Goal: Complete application form: Complete application form

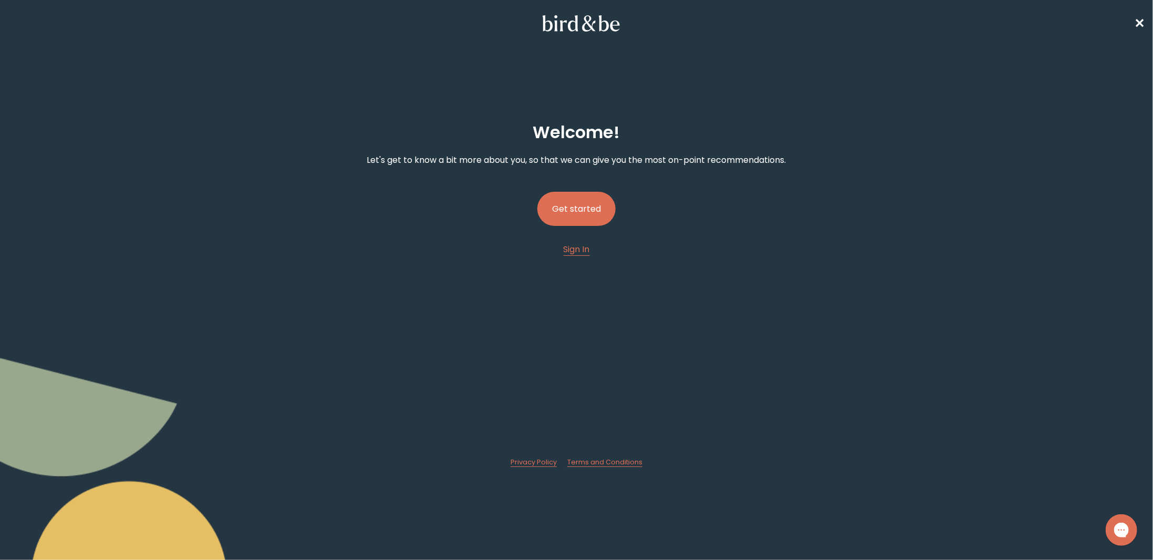
click at [586, 218] on button "Get started" at bounding box center [576, 209] width 78 height 34
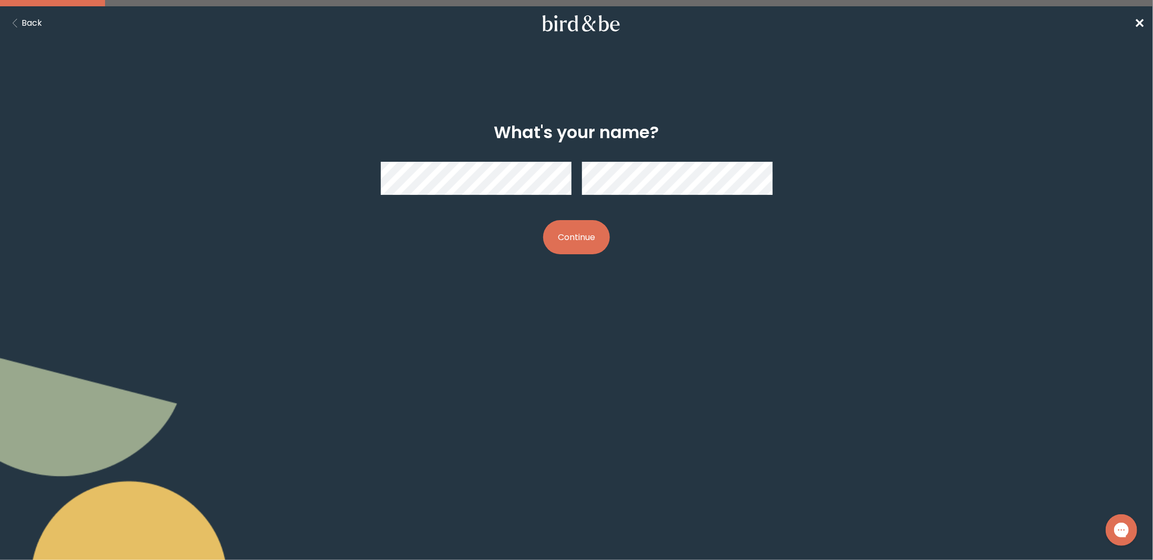
click at [532, 203] on div at bounding box center [577, 178] width 392 height 50
click at [587, 240] on button "Continue" at bounding box center [576, 237] width 67 height 34
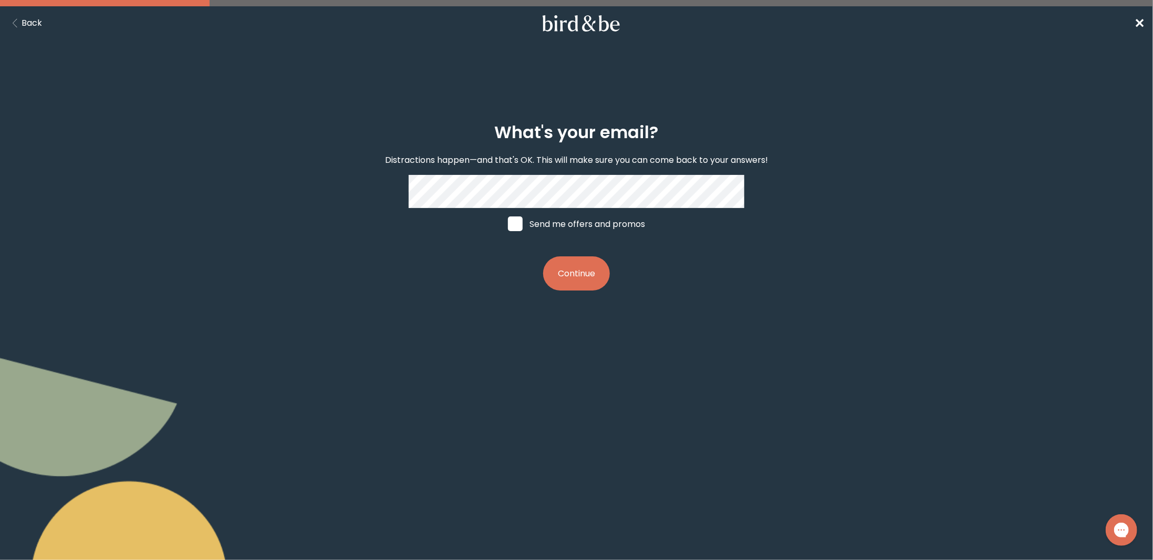
click at [578, 282] on button "Continue" at bounding box center [576, 273] width 67 height 34
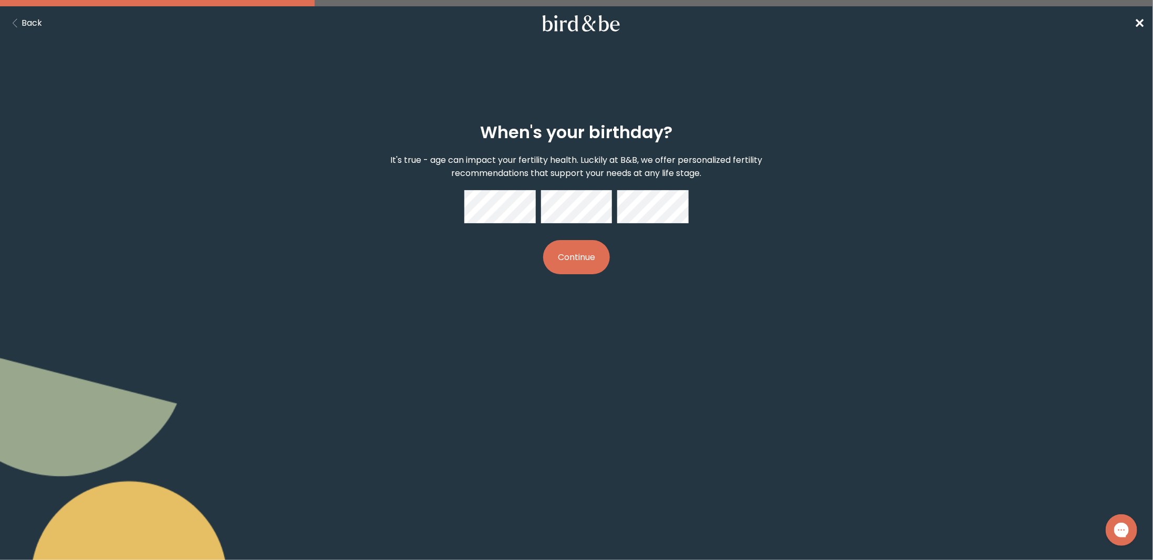
click at [568, 257] on button "Continue" at bounding box center [576, 257] width 67 height 34
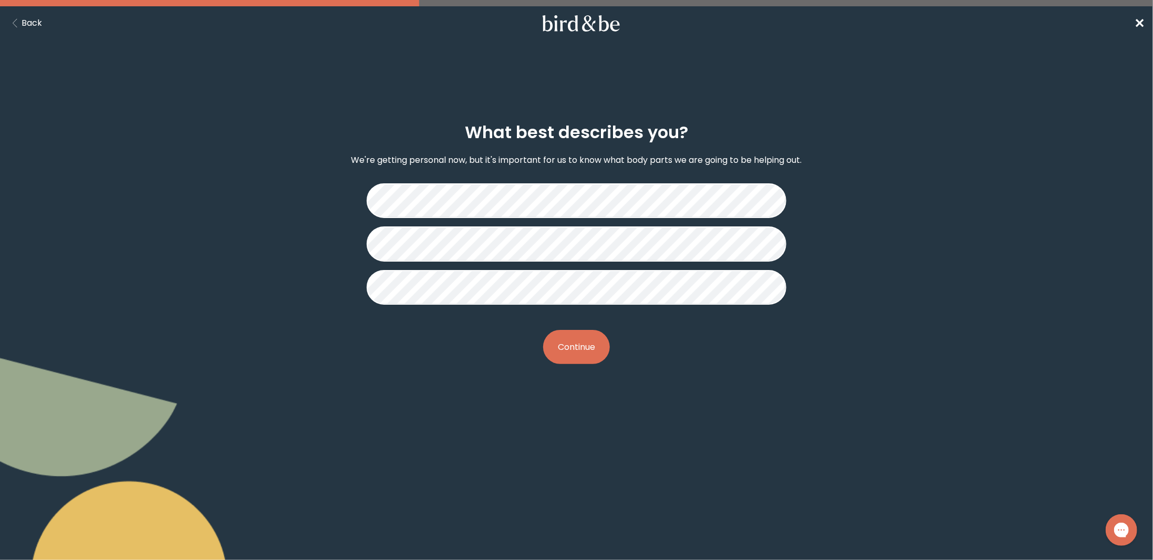
click at [584, 356] on button "Continue" at bounding box center [576, 347] width 67 height 34
click at [601, 347] on button "Continue" at bounding box center [576, 347] width 67 height 34
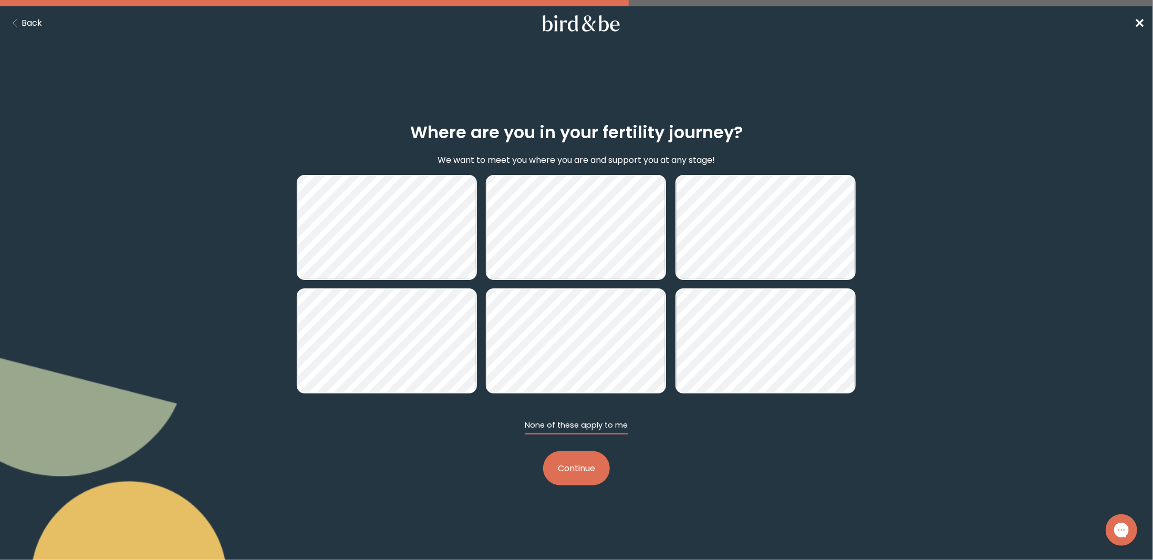
click at [620, 433] on button "None of these apply to me" at bounding box center [576, 427] width 103 height 15
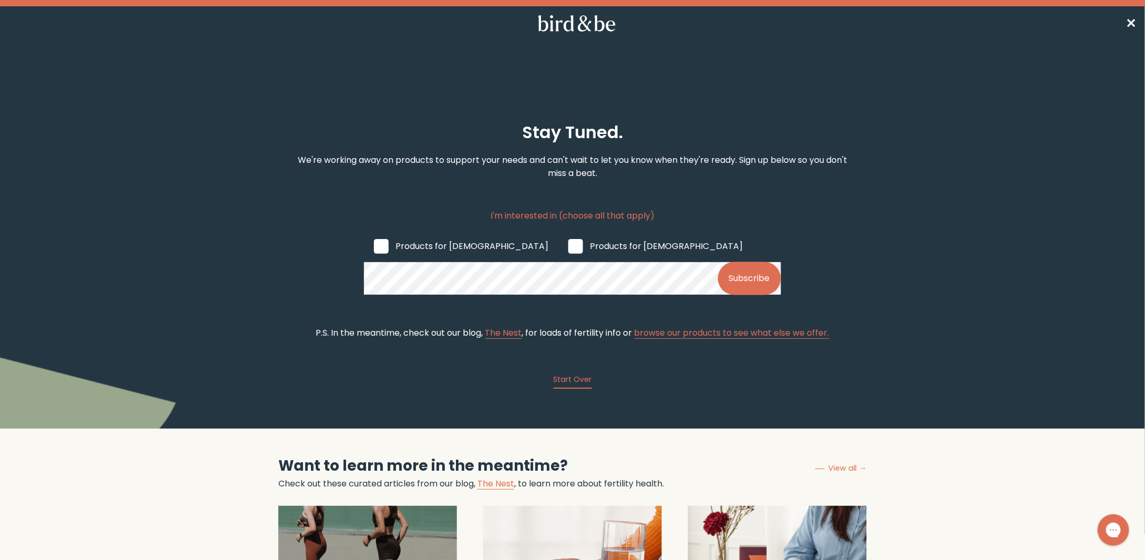
click at [379, 248] on span at bounding box center [381, 246] width 15 height 15
click at [374, 246] on input "Products for [DEMOGRAPHIC_DATA]" at bounding box center [373, 246] width 1 height 1
checkbox input "true"
click at [559, 18] on icon at bounding box center [577, 23] width 82 height 16
